Goal: Navigation & Orientation: Find specific page/section

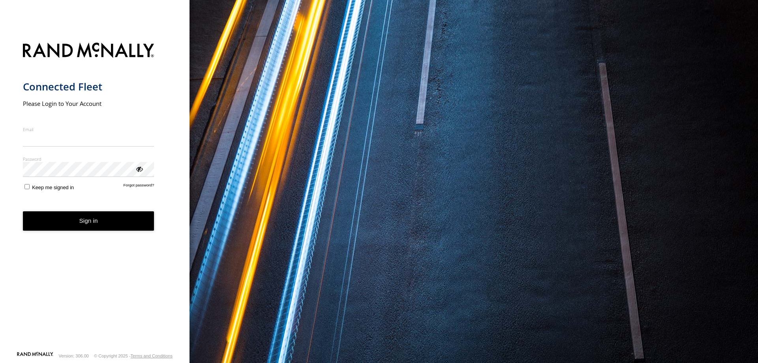
type input "**********"
click at [87, 229] on button "Sign in" at bounding box center [88, 220] width 131 height 19
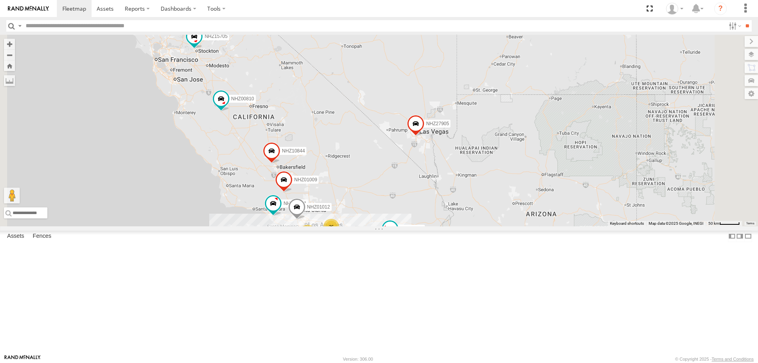
click at [751, 51] on label at bounding box center [750, 54] width 13 height 11
click at [0, 0] on span "Basemaps" at bounding box center [0, 0] width 0 height 0
click at [0, 0] on span "Satellite + Roadmap" at bounding box center [0, 0] width 0 height 0
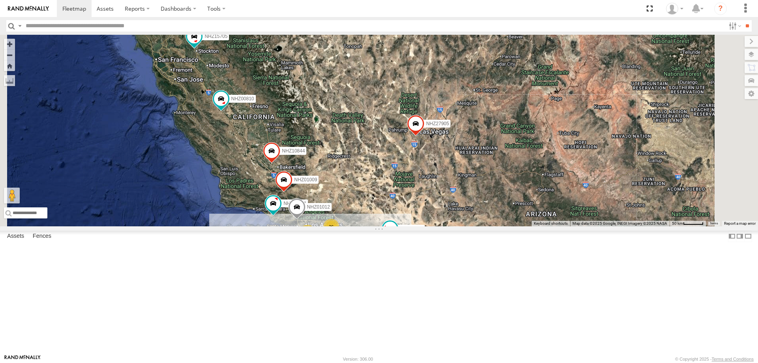
click at [278, 226] on div "MCCZ242164 132 26 6 NHZ15741 NHZ27318 2 NHZ01009 NHZ00810 NHZ01012 NHZ10844 NHZ…" at bounding box center [379, 130] width 758 height 191
